Goal: Task Accomplishment & Management: Manage account settings

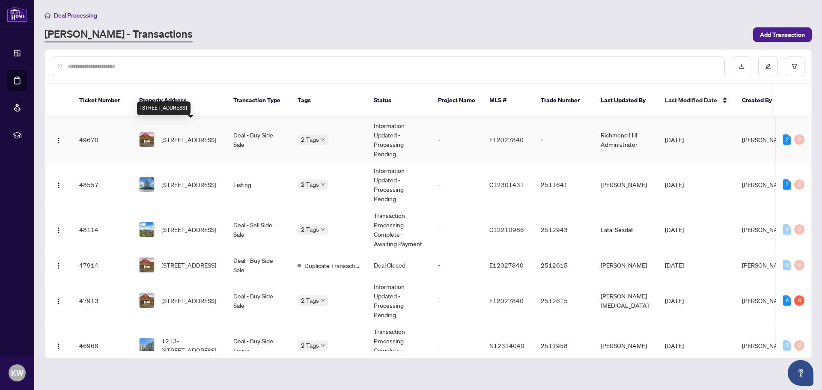
click at [203, 135] on span "[STREET_ADDRESS]" at bounding box center [188, 139] width 55 height 9
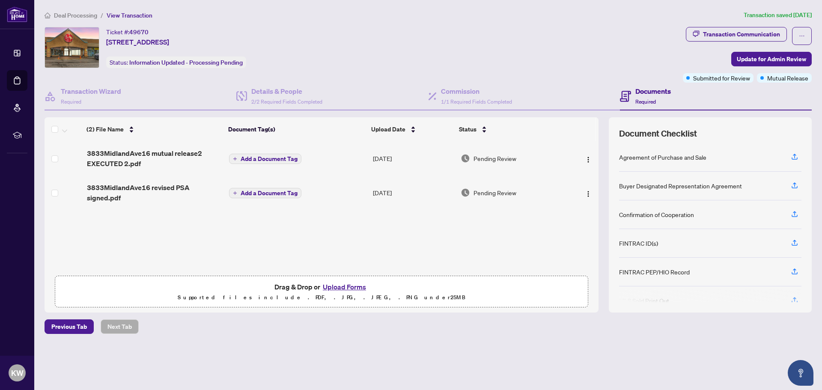
click at [348, 288] on button "Upload Forms" at bounding box center [344, 286] width 48 height 11
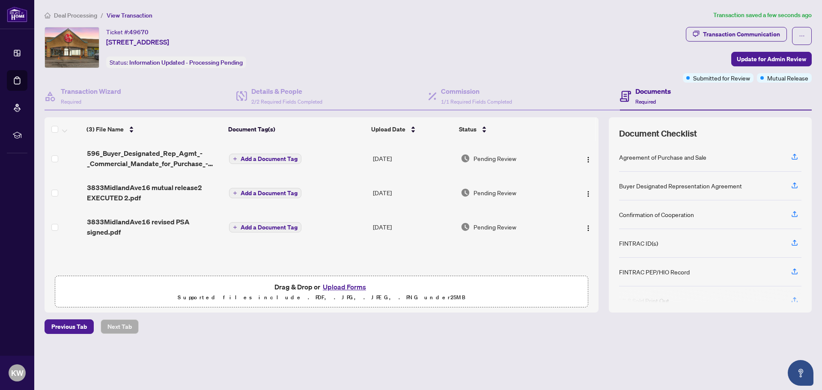
click at [86, 13] on span "Deal Processing" at bounding box center [75, 16] width 43 height 8
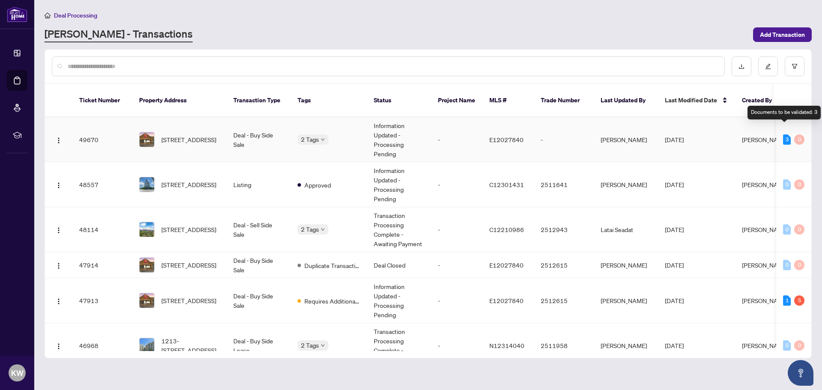
click at [786, 134] on div "3" at bounding box center [787, 139] width 8 height 10
click at [175, 135] on span "[STREET_ADDRESS]" at bounding box center [188, 139] width 55 height 9
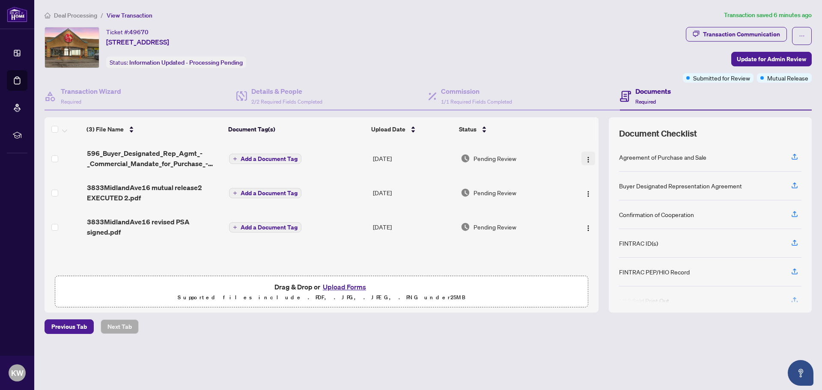
click at [585, 160] on img "button" at bounding box center [588, 159] width 7 height 7
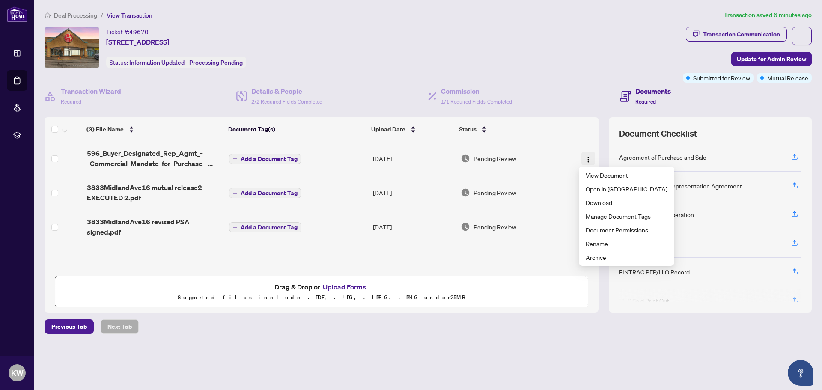
click at [585, 160] on img "button" at bounding box center [588, 159] width 7 height 7
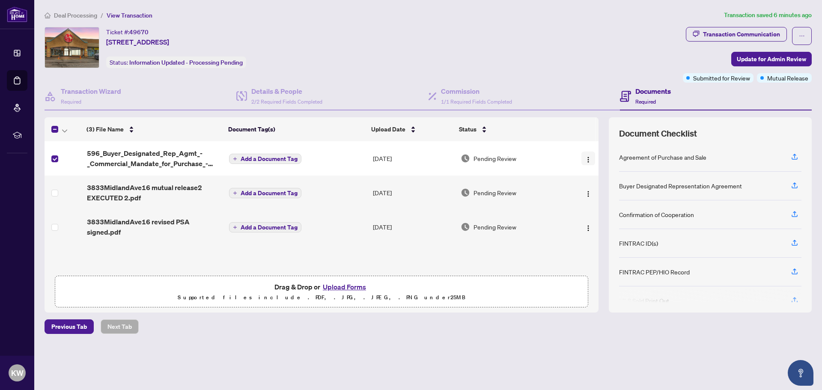
click at [585, 158] on img "button" at bounding box center [588, 159] width 7 height 7
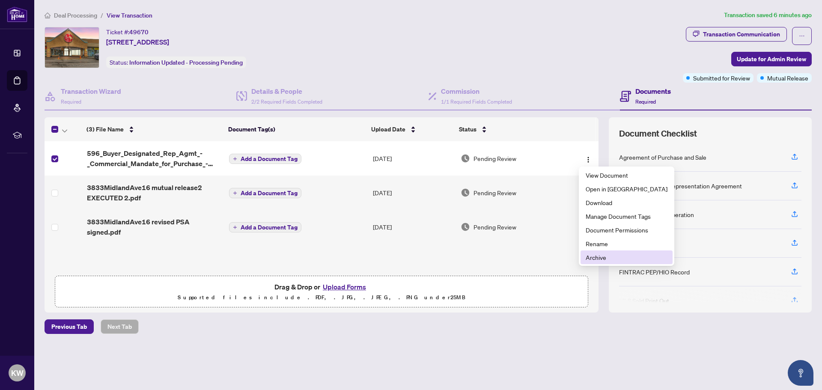
click at [599, 257] on span "Archive" at bounding box center [627, 257] width 82 height 9
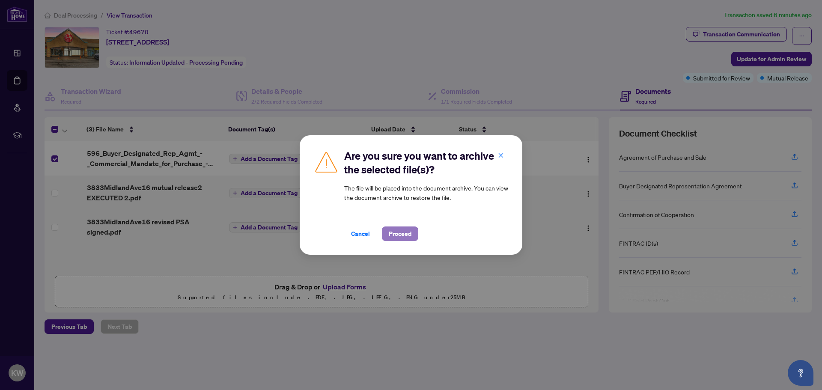
click at [405, 229] on span "Proceed" at bounding box center [400, 234] width 23 height 14
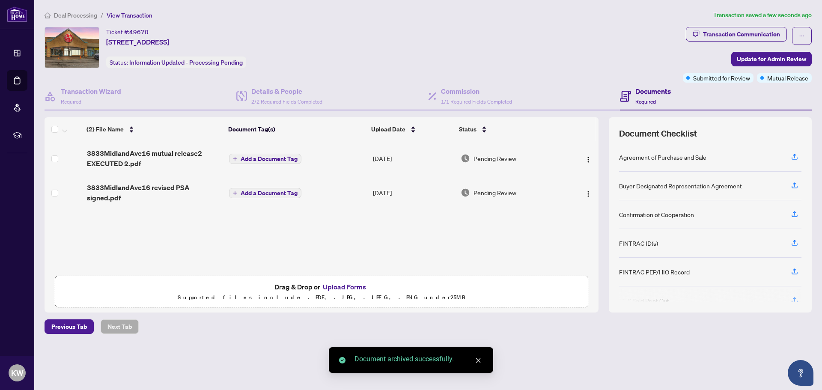
click at [360, 289] on button "Upload Forms" at bounding box center [344, 286] width 48 height 11
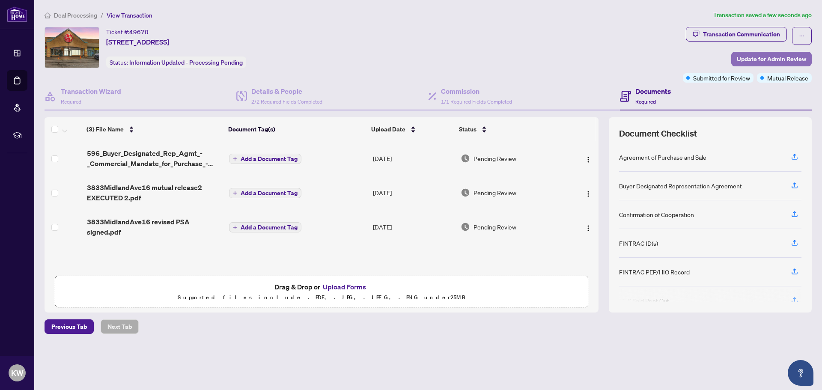
click at [771, 55] on span "Update for Admin Review" at bounding box center [771, 59] width 69 height 14
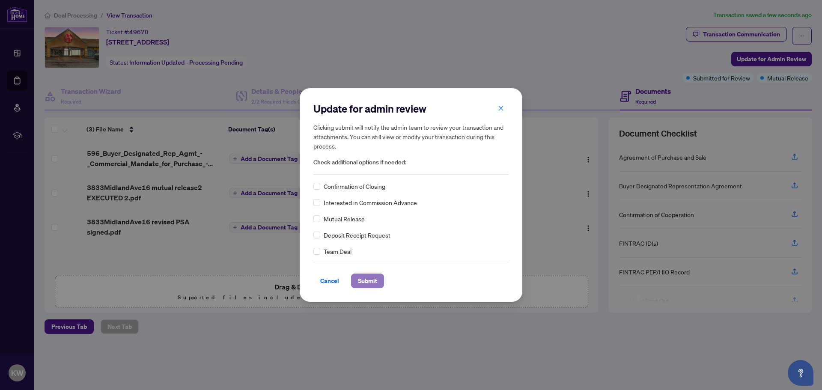
click at [376, 276] on span "Submit" at bounding box center [367, 281] width 19 height 14
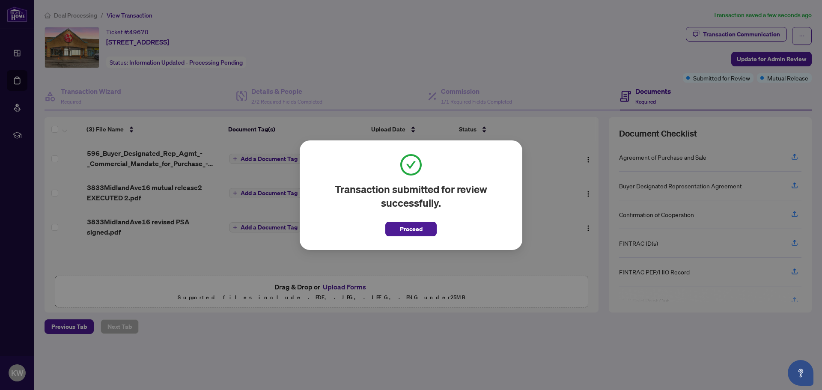
click at [416, 231] on span "Proceed" at bounding box center [411, 229] width 23 height 14
